Goal: Information Seeking & Learning: Learn about a topic

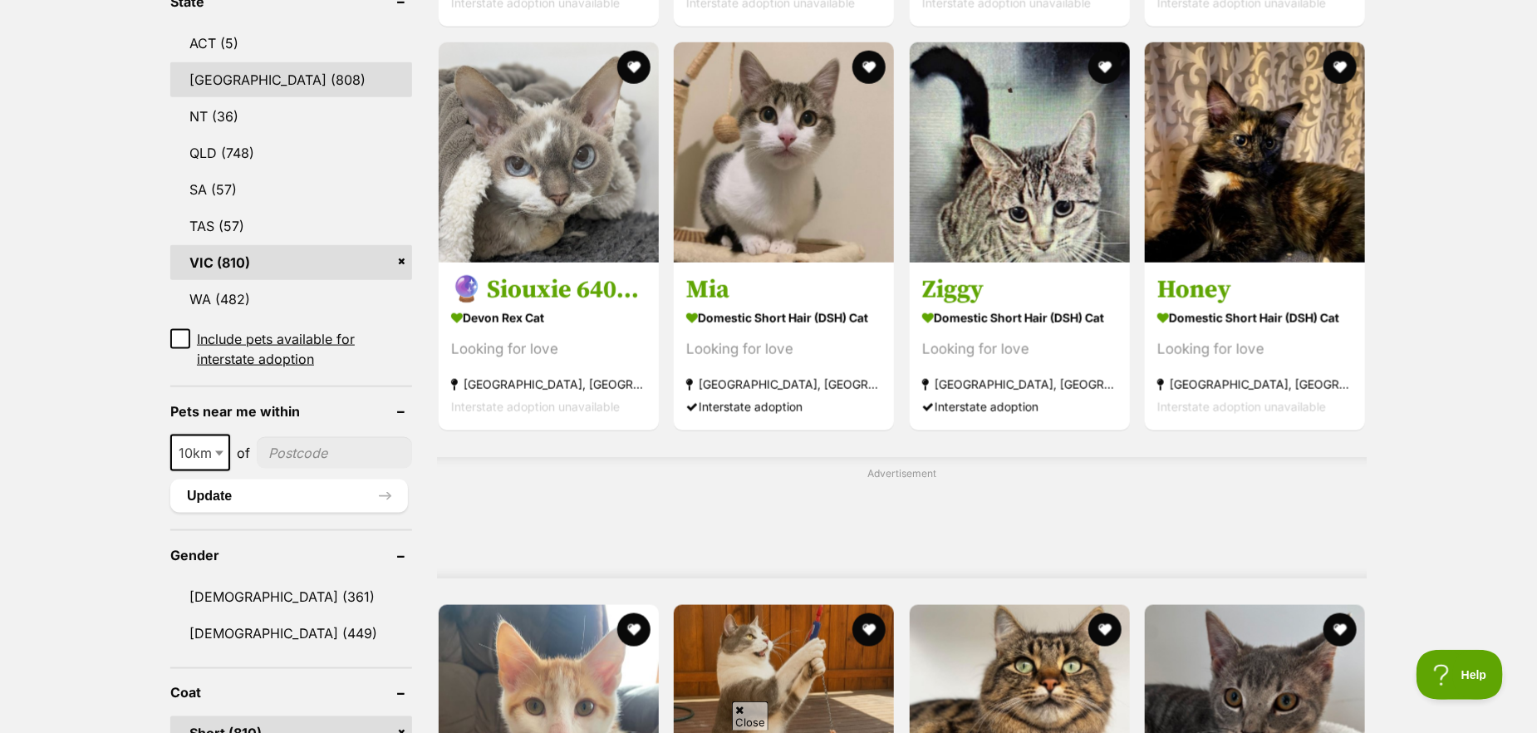
scroll to position [914, 0]
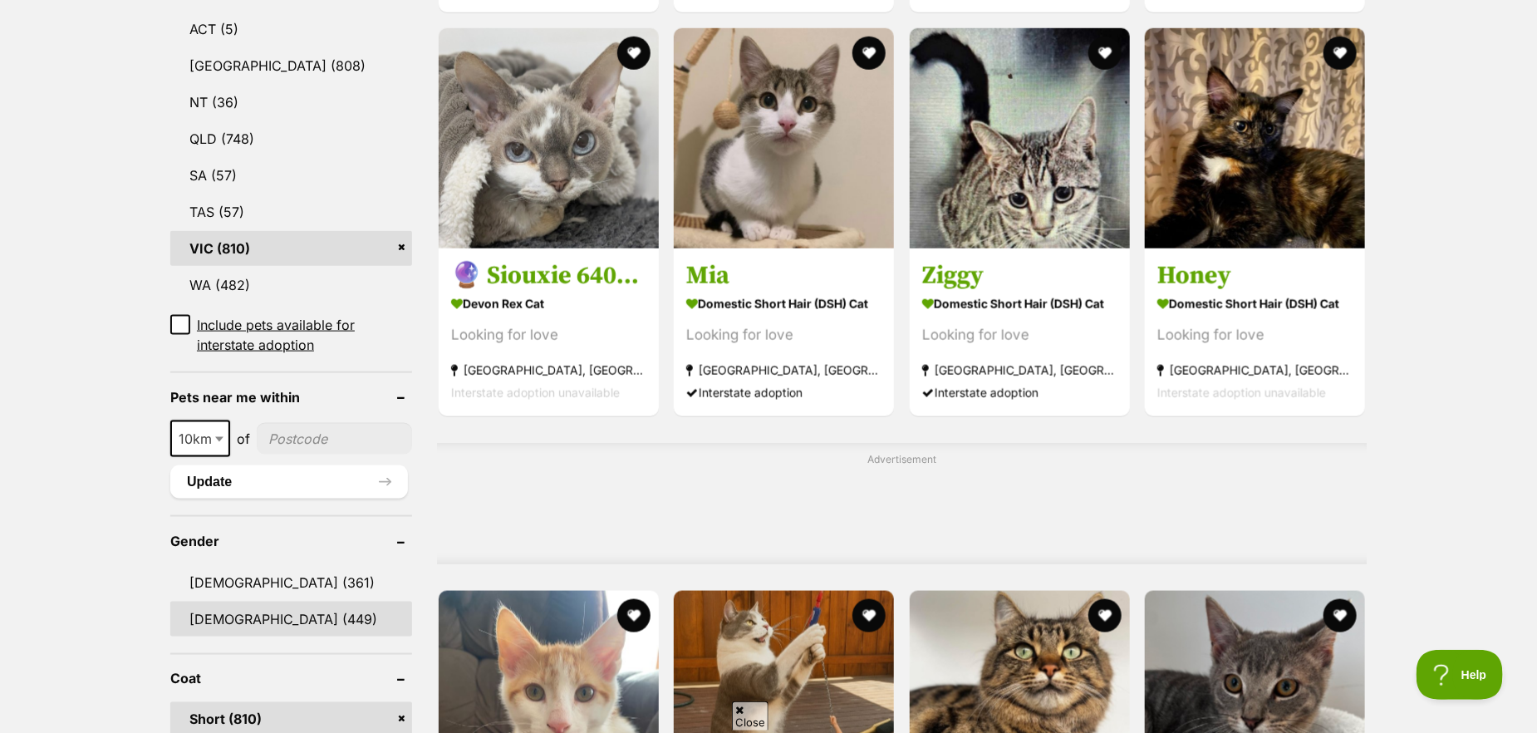
click at [279, 613] on link "Female (449)" at bounding box center [291, 619] width 242 height 35
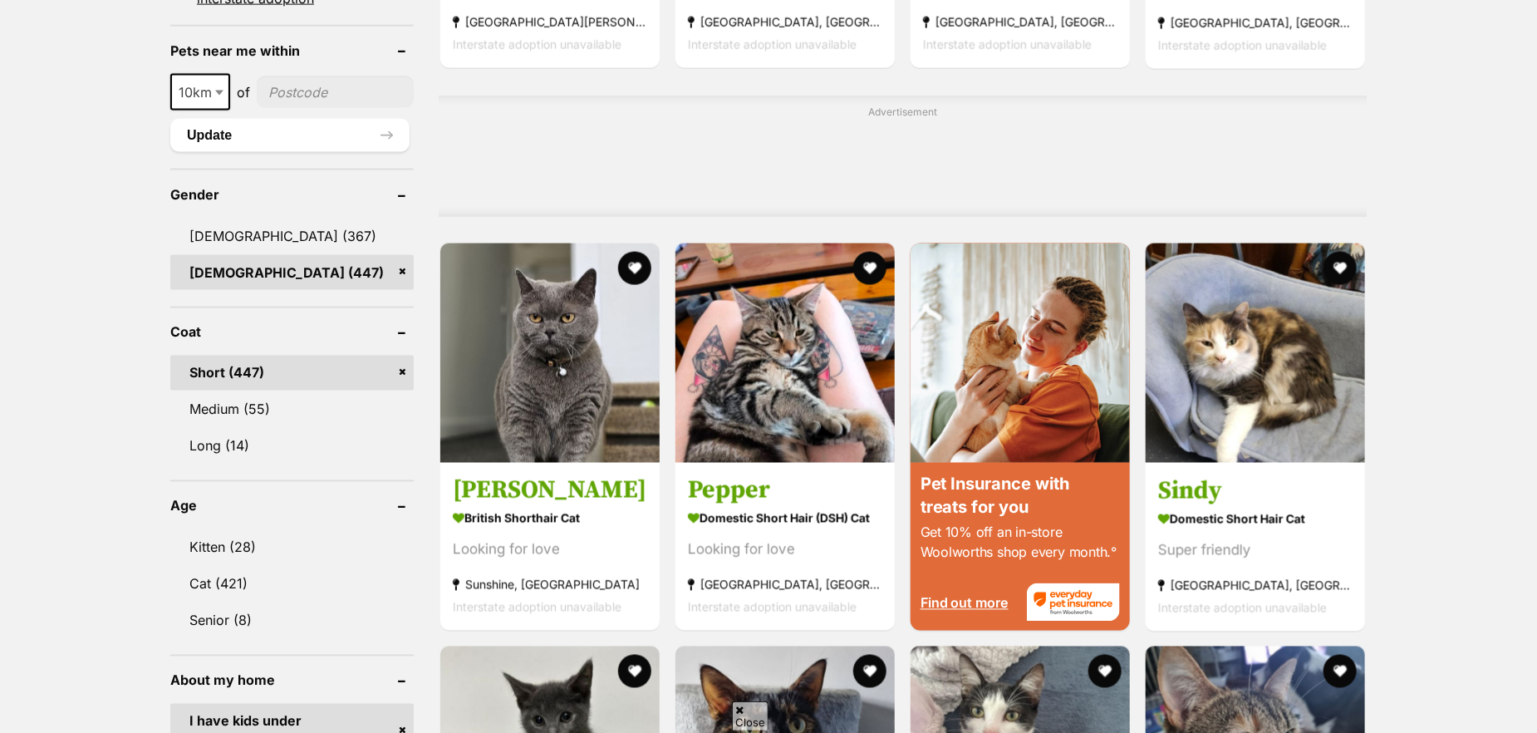
scroll to position [1344, 0]
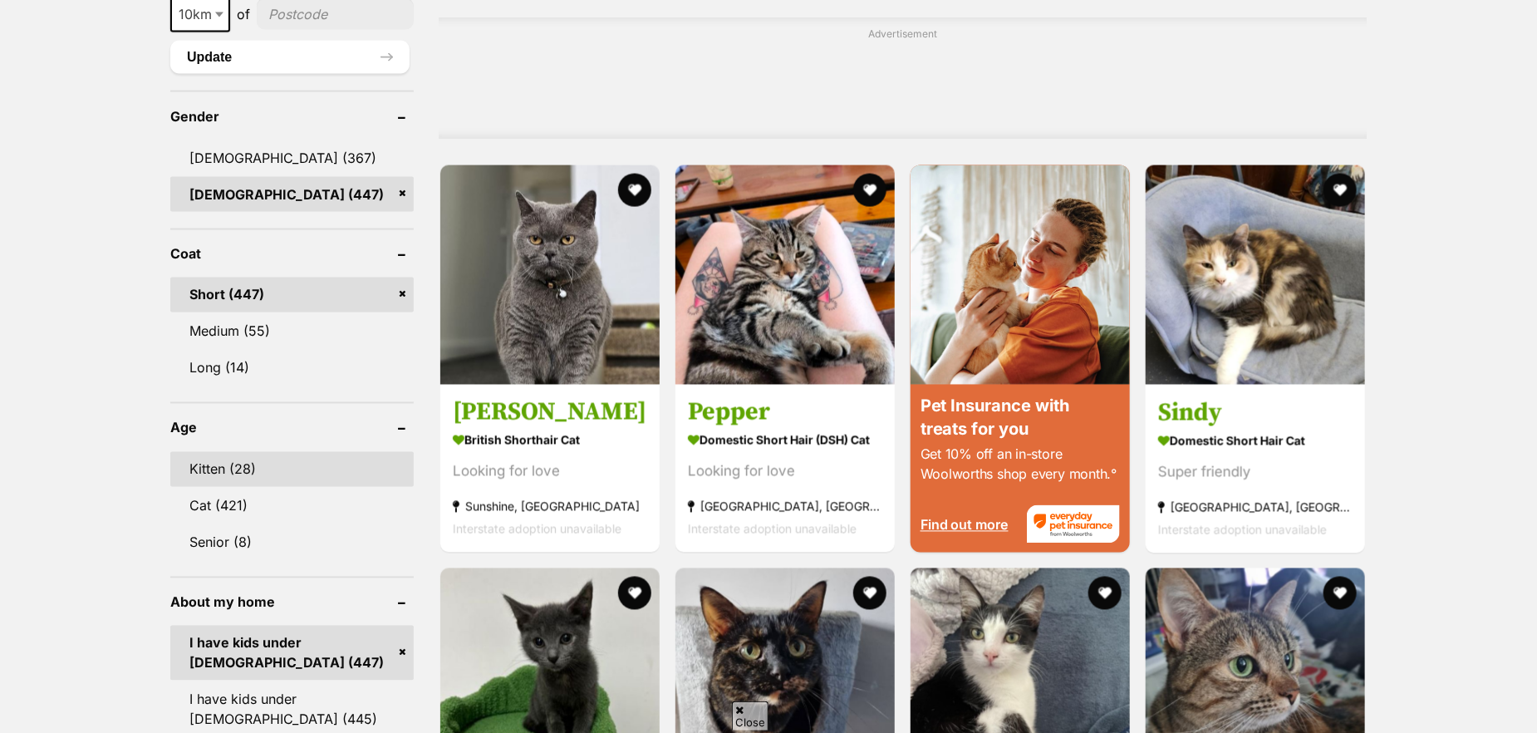
click at [275, 459] on link "Kitten (28)" at bounding box center [291, 469] width 243 height 35
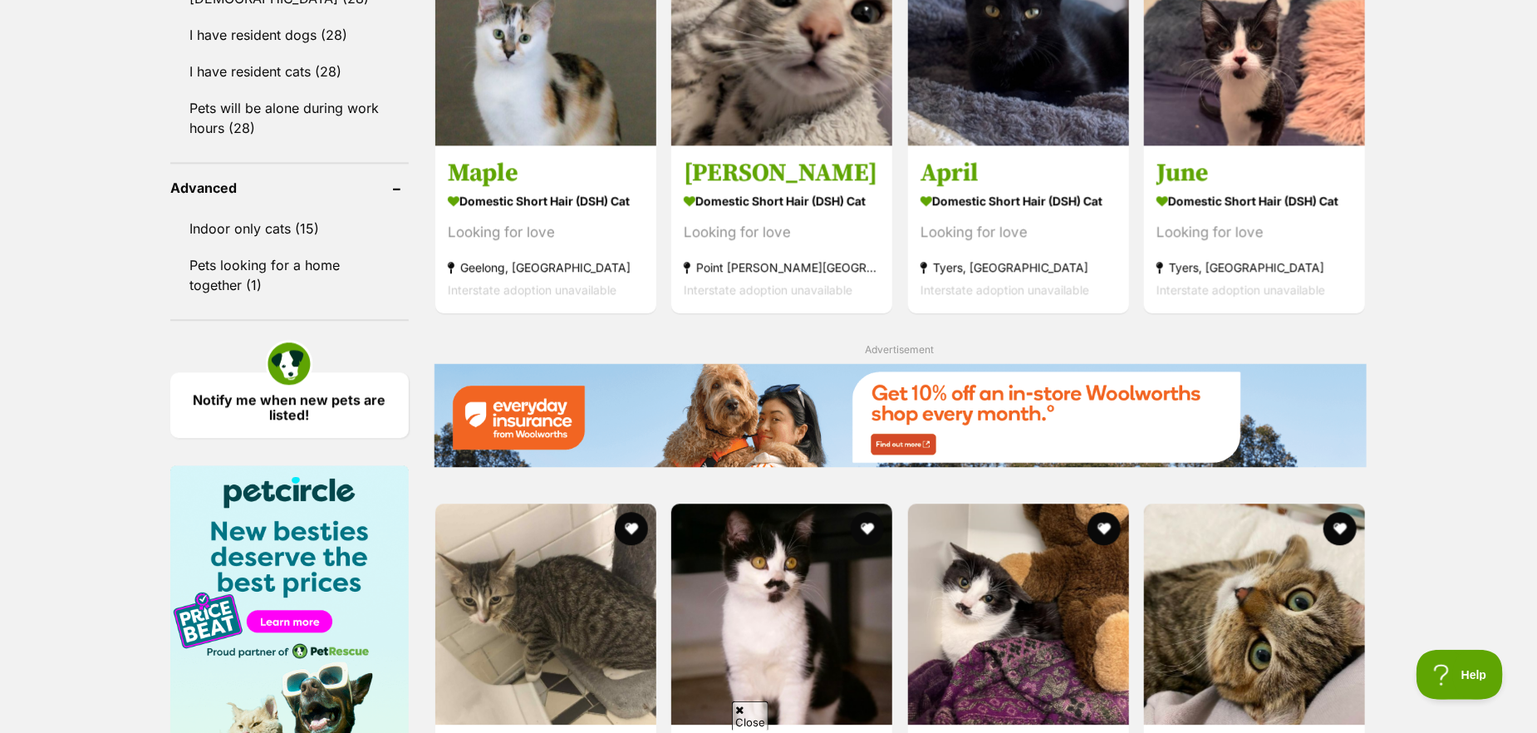
scroll to position [1994, 0]
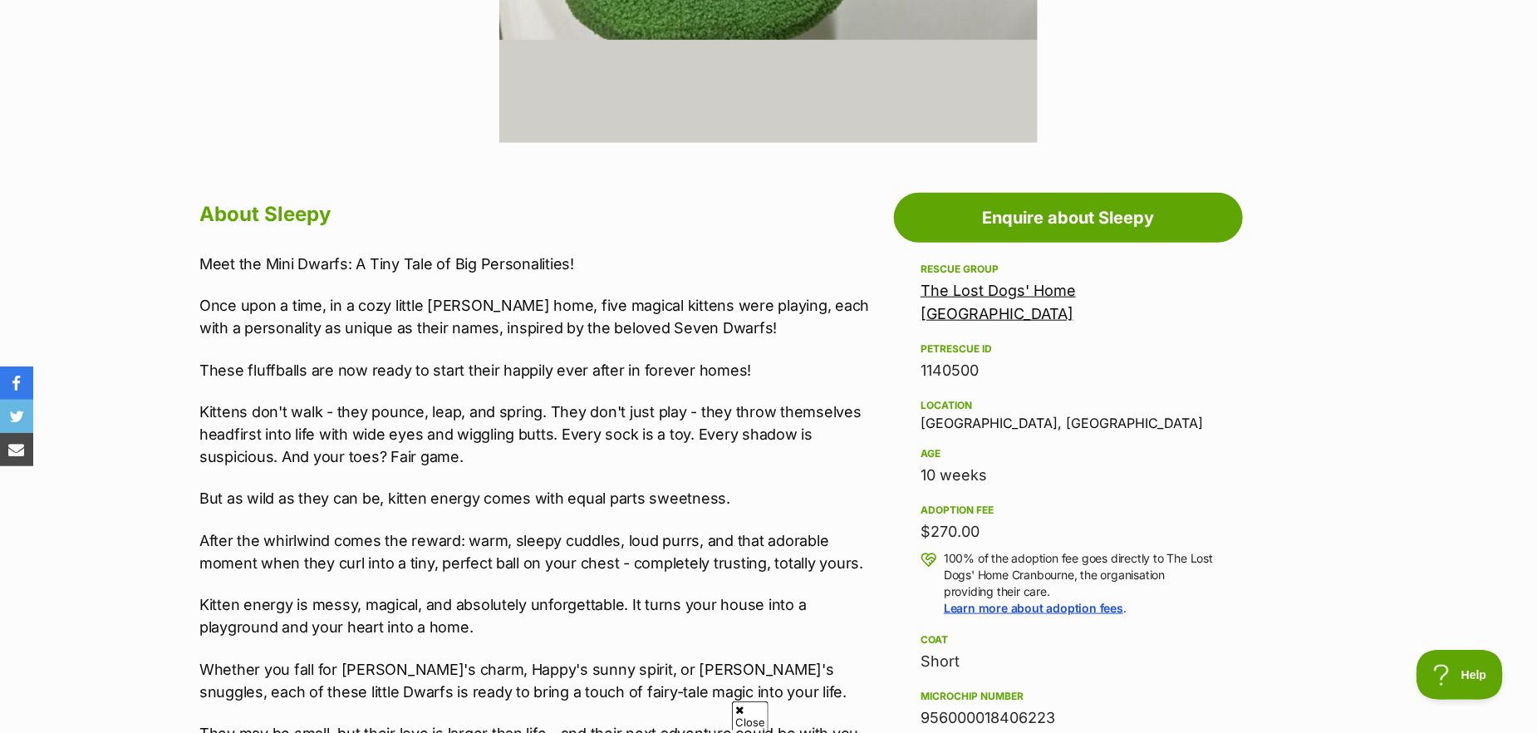
scroll to position [748, 0]
